Goal: Information Seeking & Learning: Learn about a topic

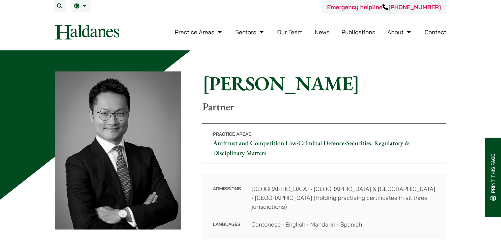
click at [396, 144] on link "Securities, Regulatory & Disciplinary Matters" at bounding box center [311, 148] width 197 height 18
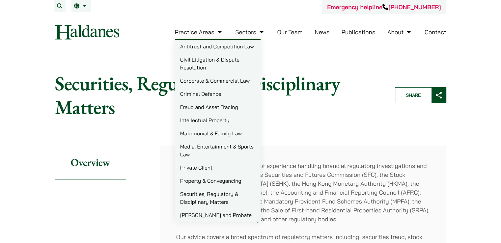
click at [213, 204] on link "Securities, Regulatory & Disciplinary Matters" at bounding box center [218, 197] width 86 height 21
click at [216, 46] on link "Antitrust and Competition Law" at bounding box center [218, 46] width 86 height 13
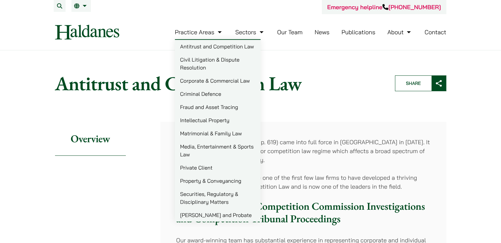
drag, startPoint x: 199, startPoint y: 36, endPoint x: 154, endPoint y: 155, distance: 127.7
click at [205, 196] on link "Securities, Regulatory & Disciplinary Matters" at bounding box center [218, 197] width 86 height 21
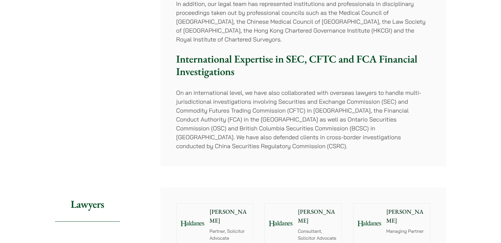
scroll to position [381, 0]
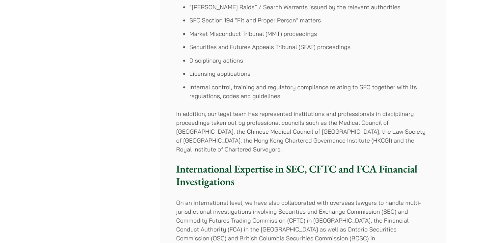
click at [358, 181] on div "[PERSON_NAME] has a wealth of experience handling financial regulatory investig…" at bounding box center [303, 20] width 286 height 512
click at [362, 173] on h3 "International Expertise in SEC, CFTC and FCA Financial Investigations" at bounding box center [303, 175] width 254 height 25
